Goal: Task Accomplishment & Management: Complete application form

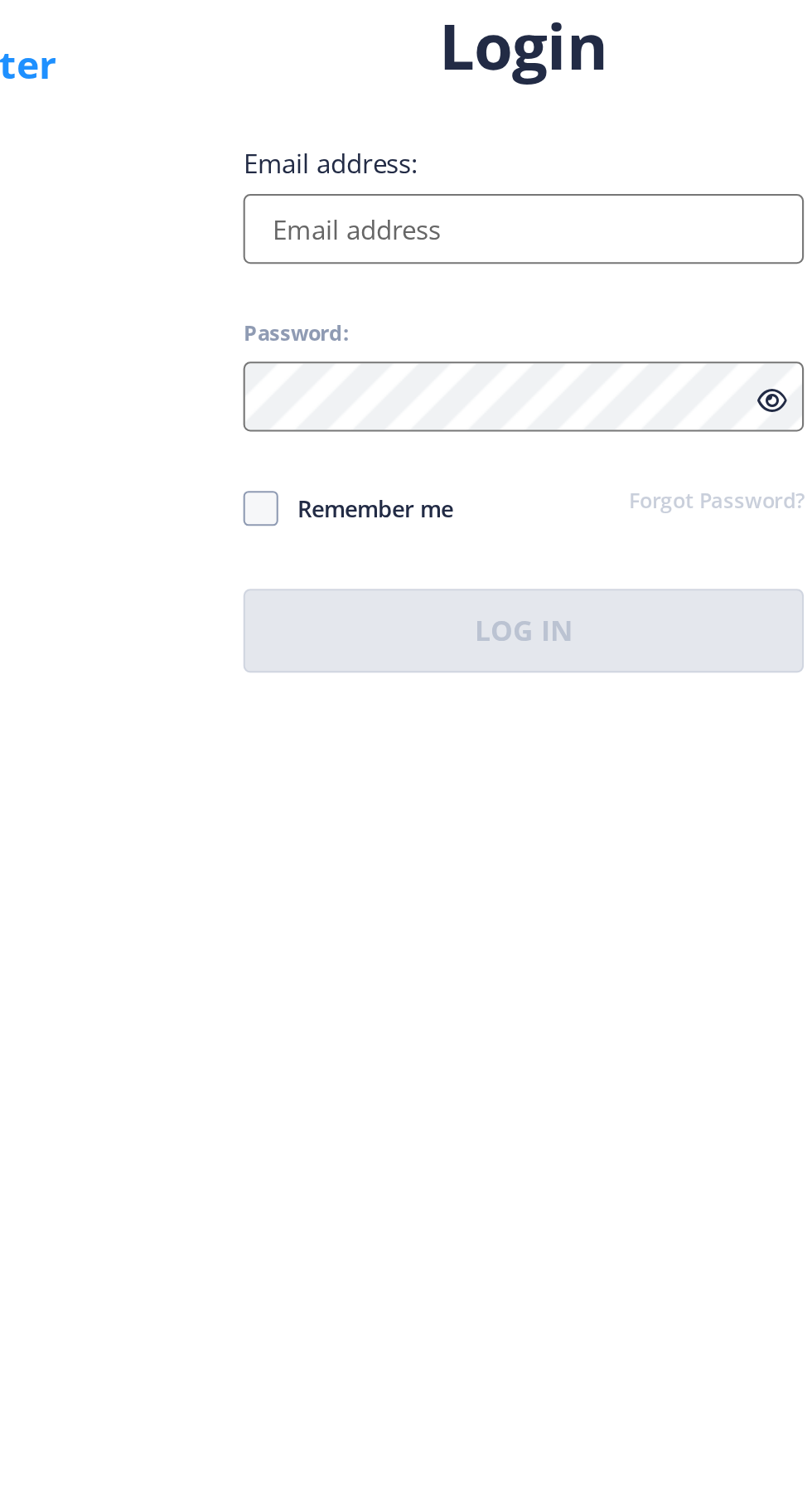
click at [583, 701] on input "Email address:" at bounding box center [589, 685] width 266 height 34
type input "[EMAIL_ADDRESS][DOMAIN_NAME]"
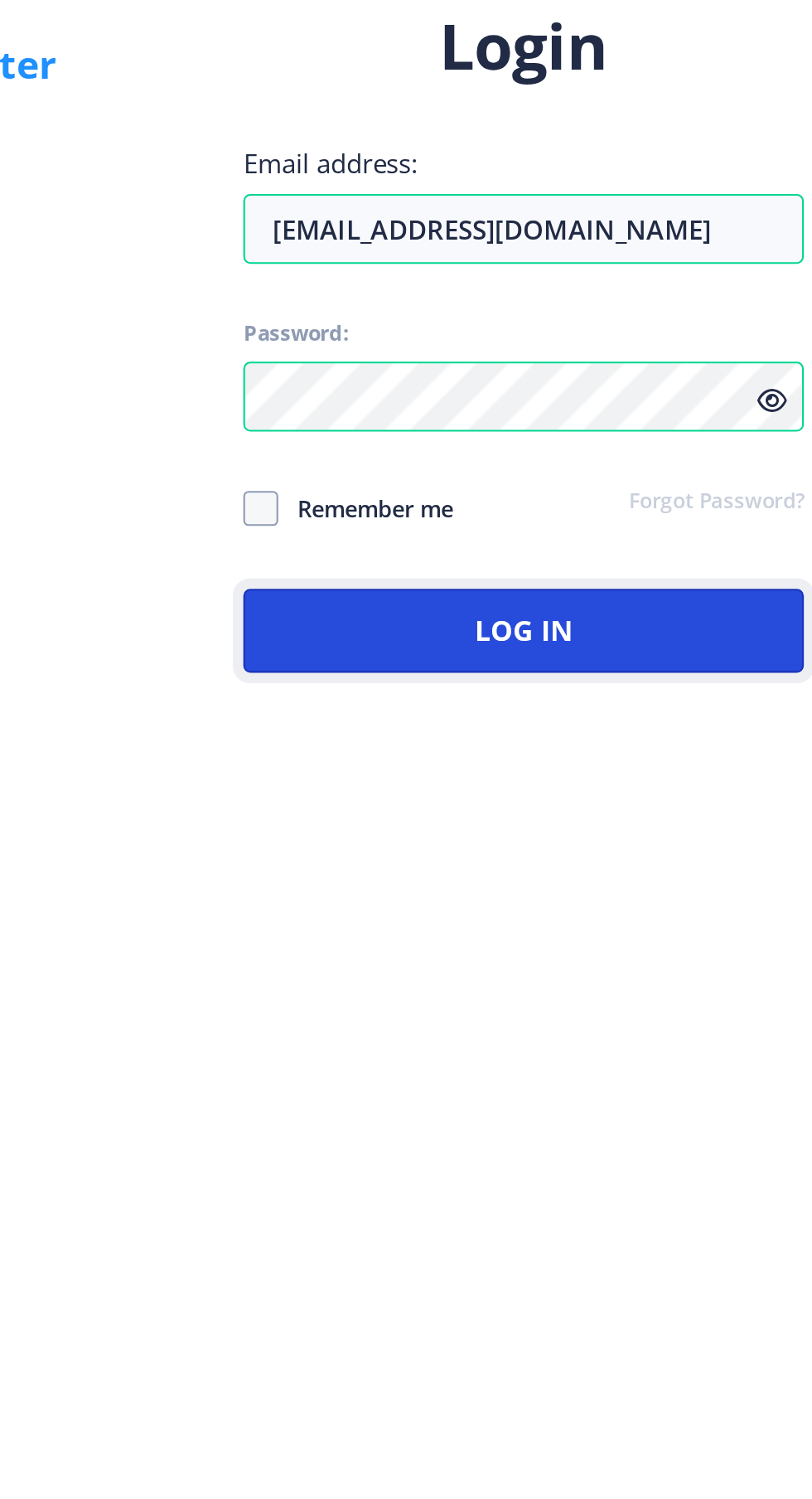
click at [634, 894] on button "Log In" at bounding box center [589, 875] width 266 height 40
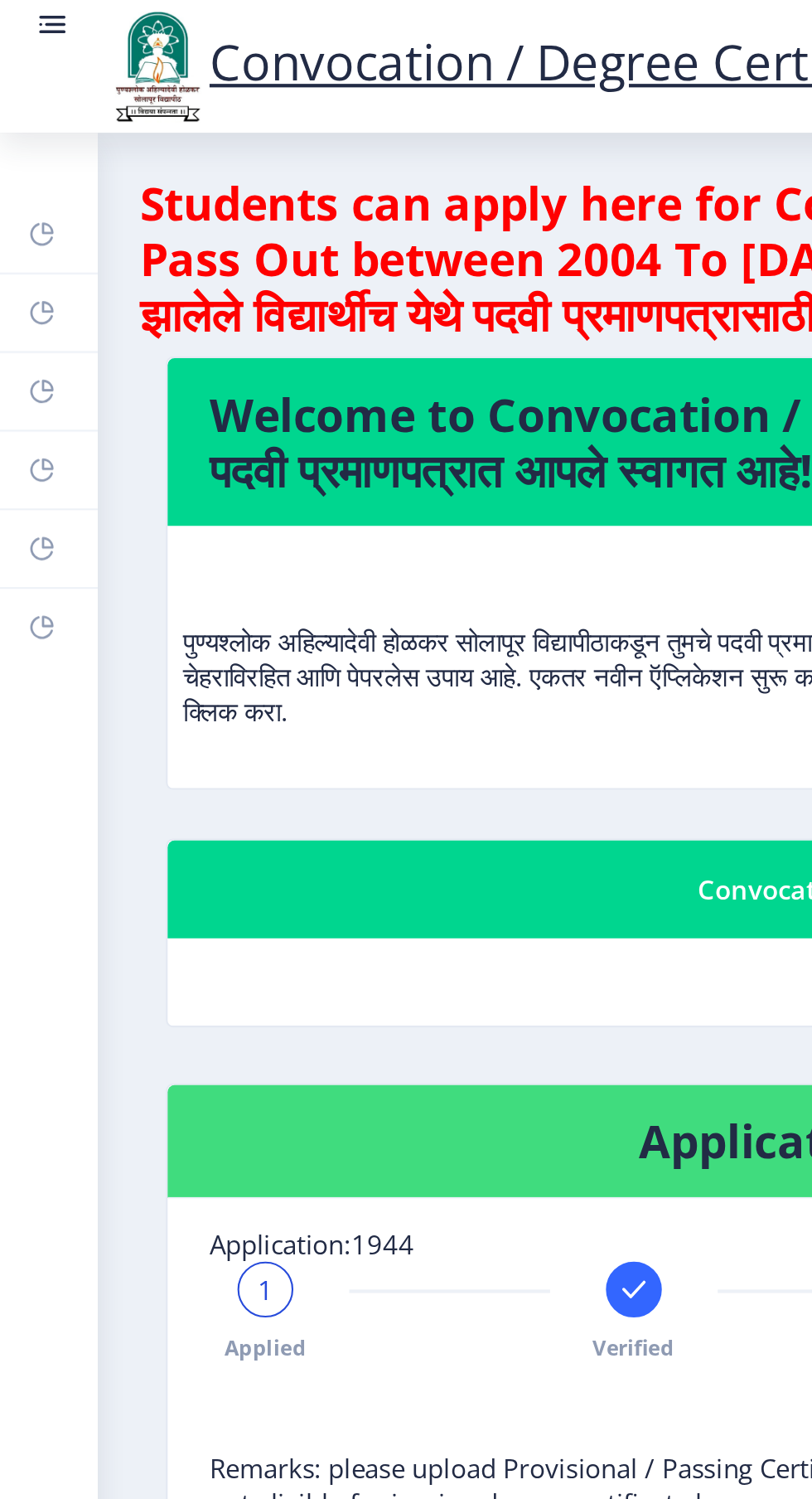
click at [33, 230] on link "Myapplication" at bounding box center [23, 223] width 47 height 36
